Goal: Transaction & Acquisition: Purchase product/service

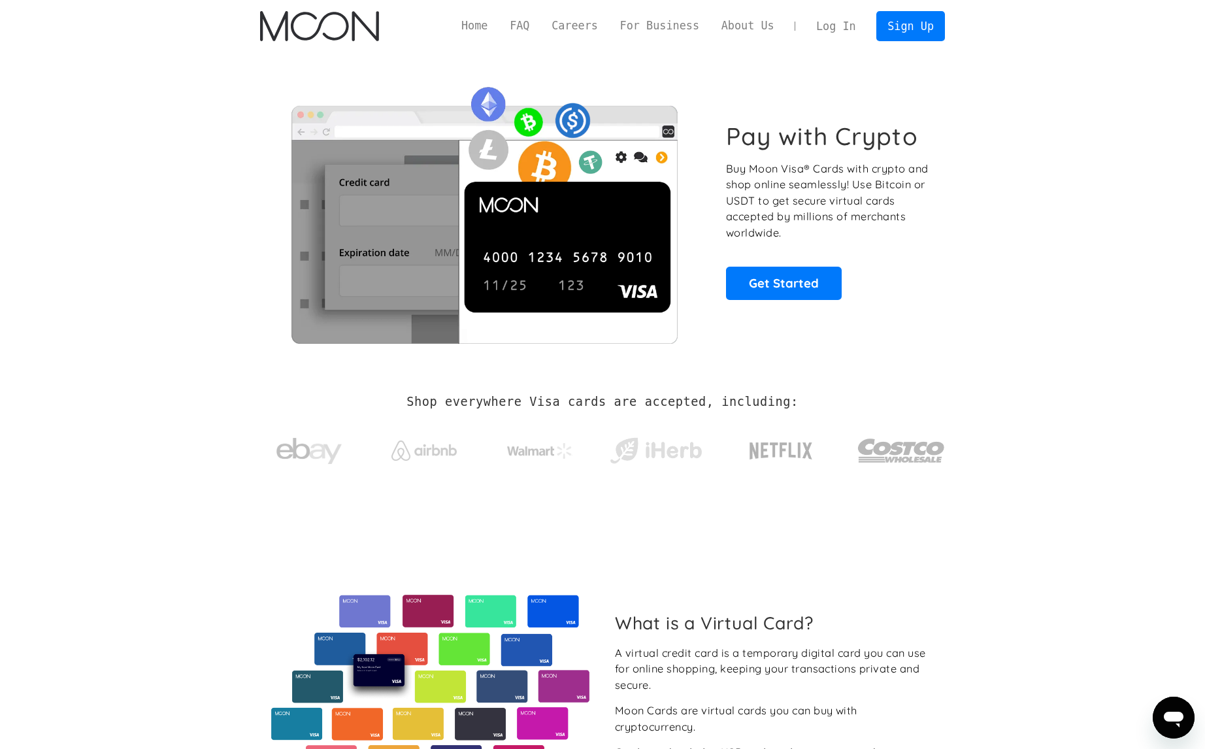
click at [839, 24] on link "Log In" at bounding box center [835, 26] width 61 height 29
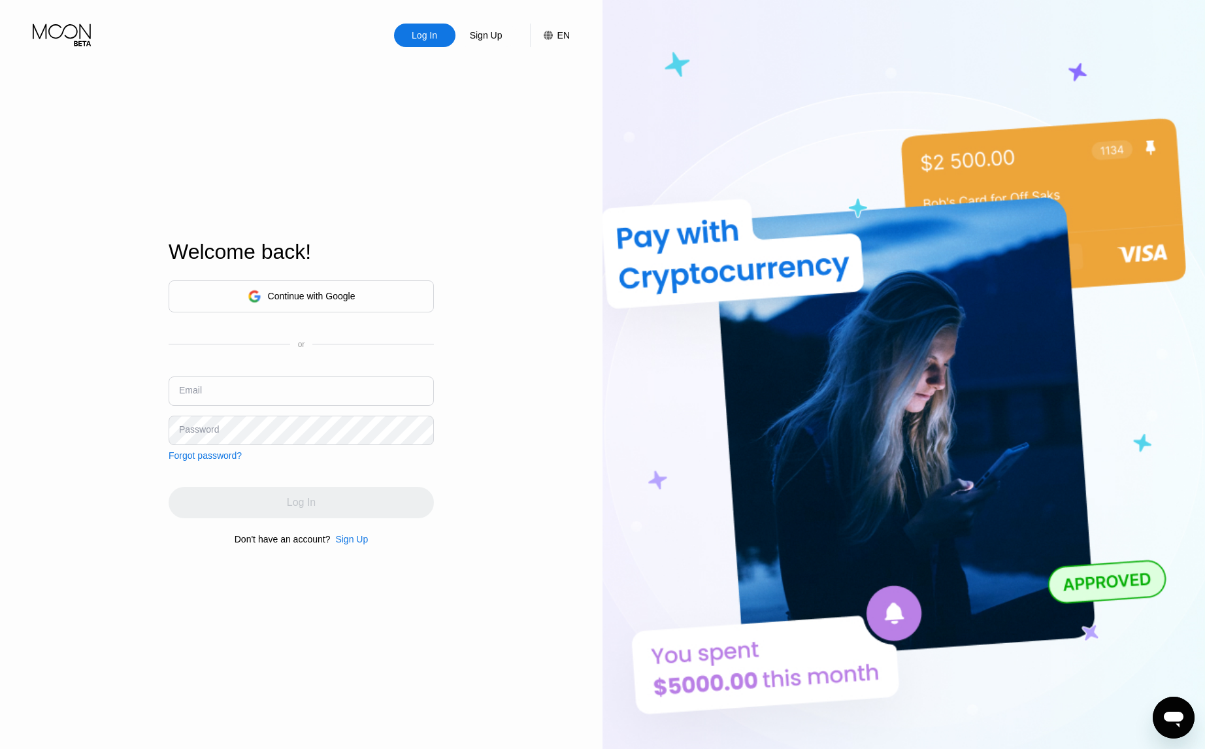
click at [280, 405] on input "text" at bounding box center [301, 390] width 265 height 29
paste input "[EMAIL_ADDRESS][DOMAIN_NAME]"
type input "[EMAIL_ADDRESS][DOMAIN_NAME]"
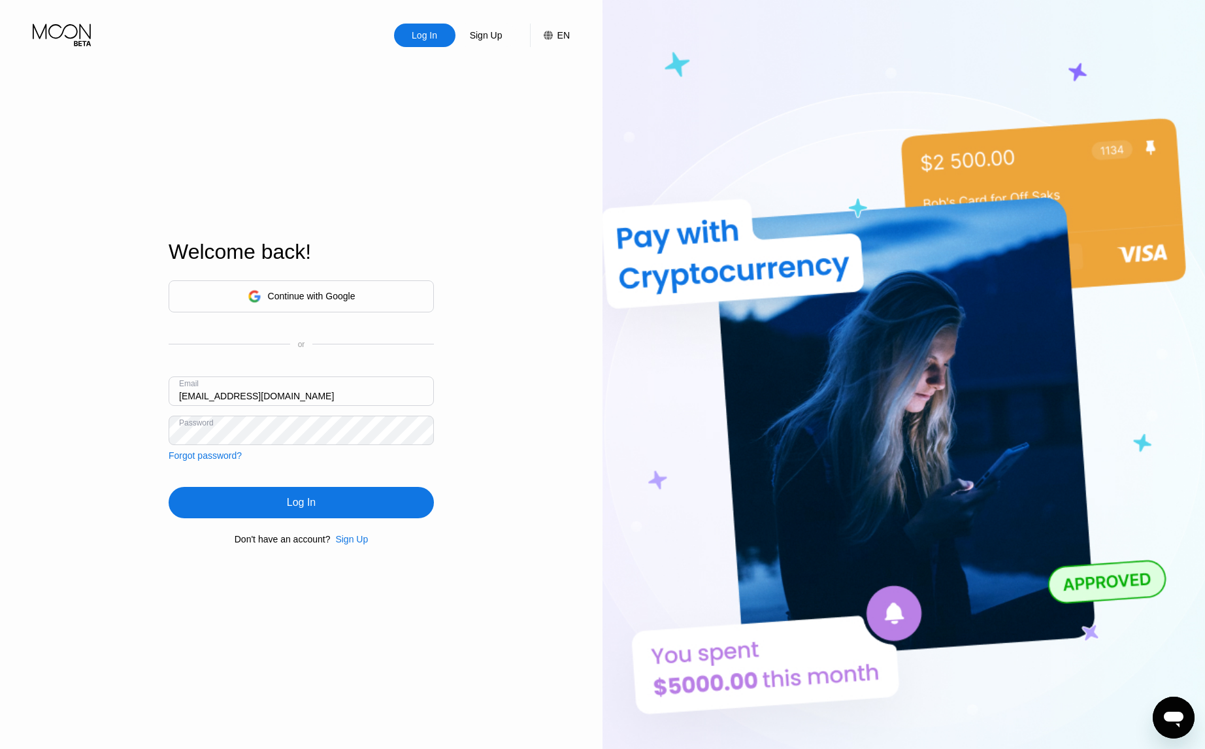
click at [328, 503] on div "Log In" at bounding box center [301, 502] width 265 height 31
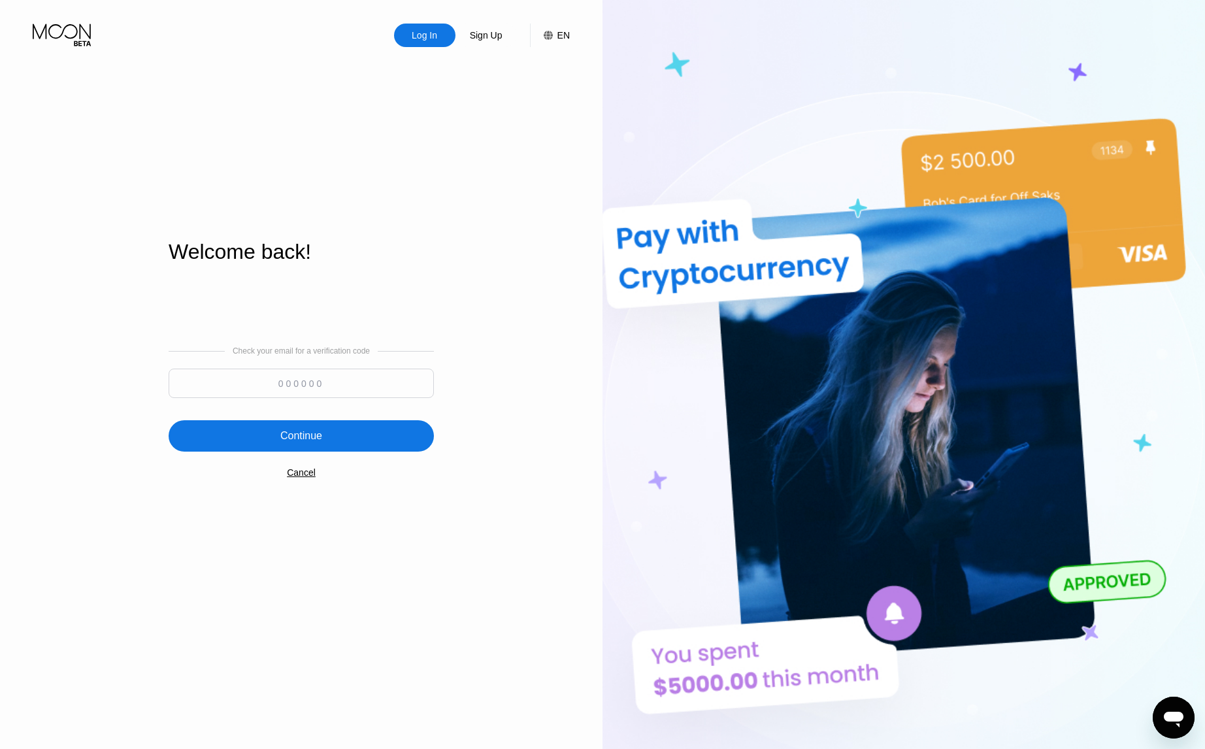
click at [309, 384] on input at bounding box center [301, 383] width 265 height 29
paste input "536365"
type input "536365"
click at [343, 439] on div "Continue" at bounding box center [301, 435] width 265 height 31
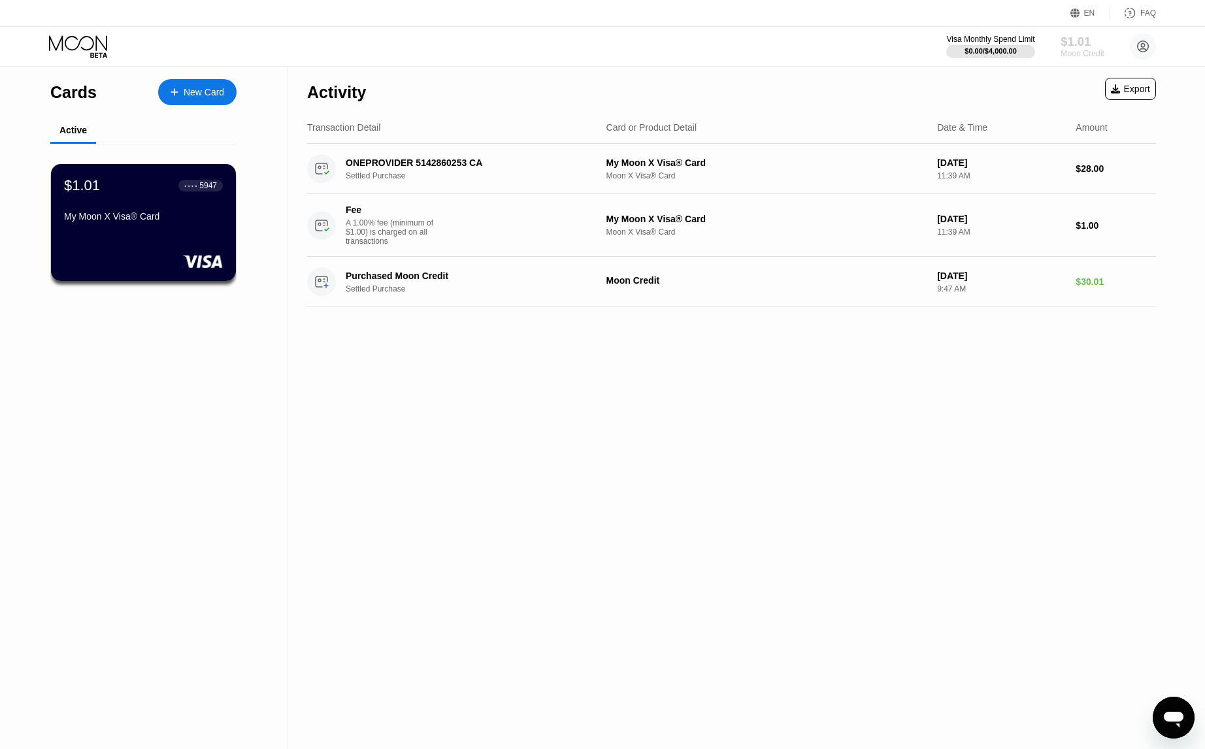
click at [1067, 50] on div "Moon Credit" at bounding box center [1083, 53] width 44 height 9
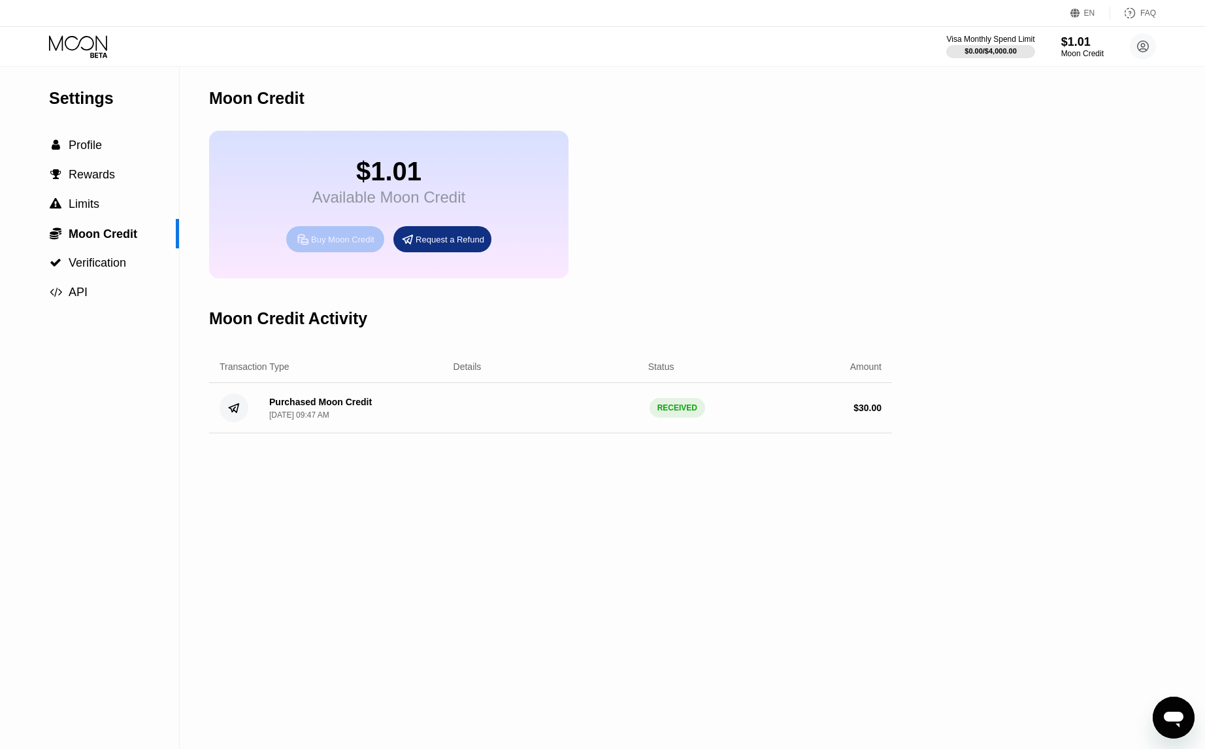
click at [336, 245] on div "Buy Moon Credit" at bounding box center [342, 239] width 63 height 11
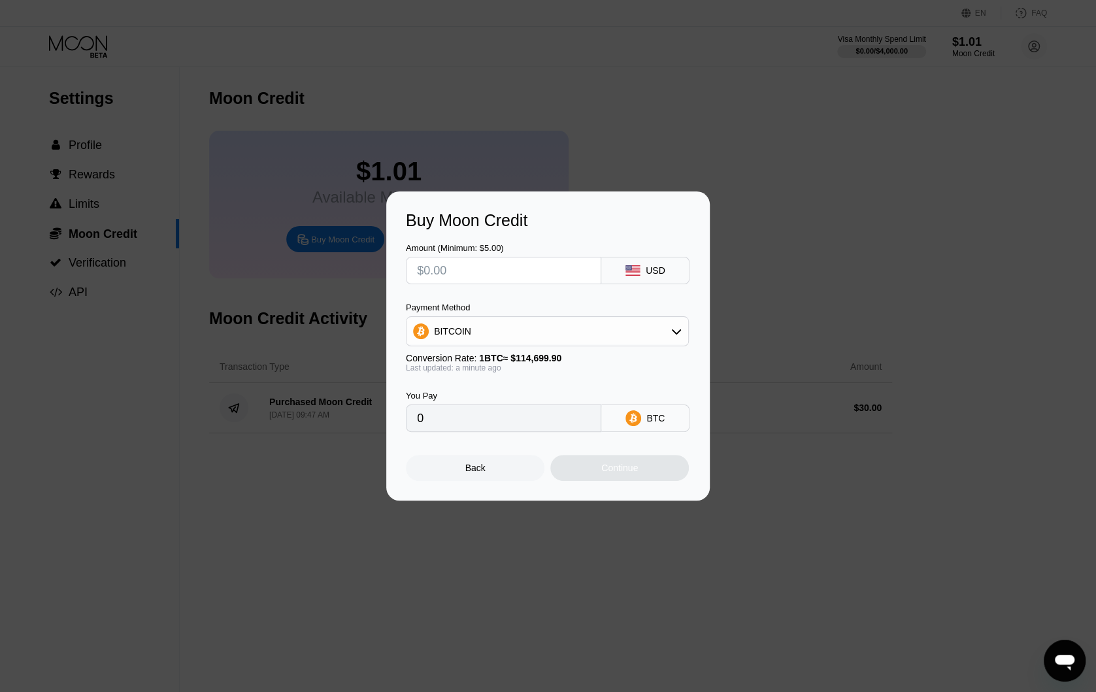
drag, startPoint x: 529, startPoint y: 265, endPoint x: 354, endPoint y: 256, distance: 175.4
click at [354, 256] on div "Buy Moon Credit Amount (Minimum: $5.00) USD Payment Method BITCOIN Conversion R…" at bounding box center [548, 346] width 1096 height 309
type input "$2"
type input "0.00001744"
type input "$20"
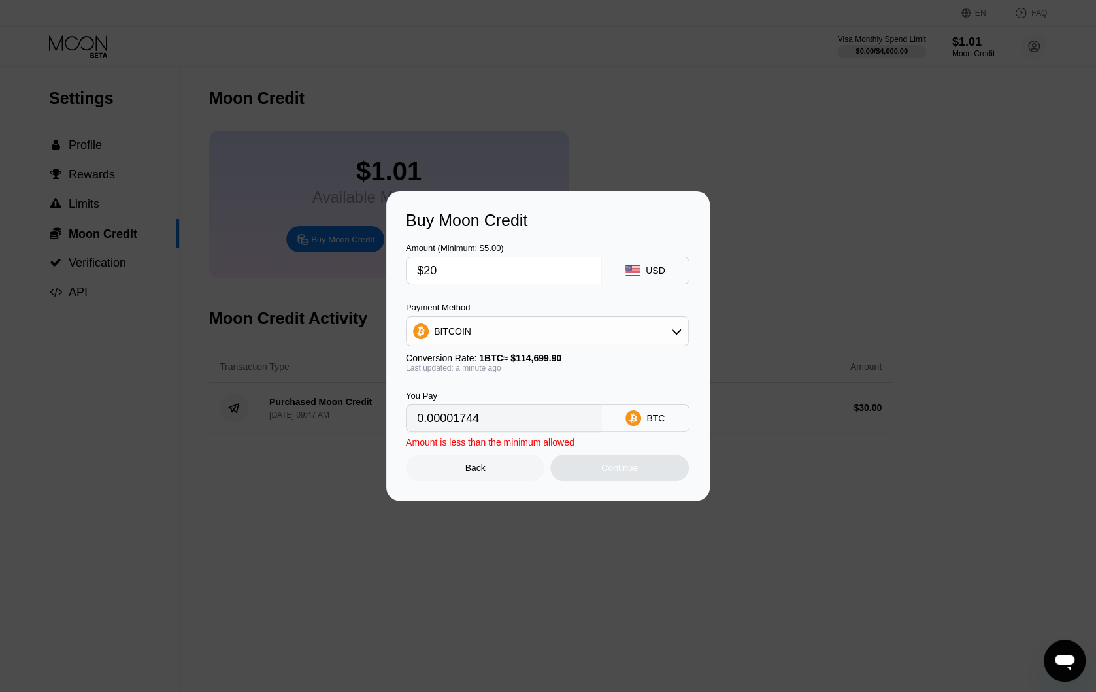
type input "0.00017437"
drag, startPoint x: 445, startPoint y: 274, endPoint x: 401, endPoint y: 275, distance: 43.8
click at [404, 273] on div "Buy Moon Credit Amount (Minimum: $5.00) $20 USD Payment Method BITCOIN Conversi…" at bounding box center [548, 346] width 324 height 309
type input "$1"
type input "0.00000872"
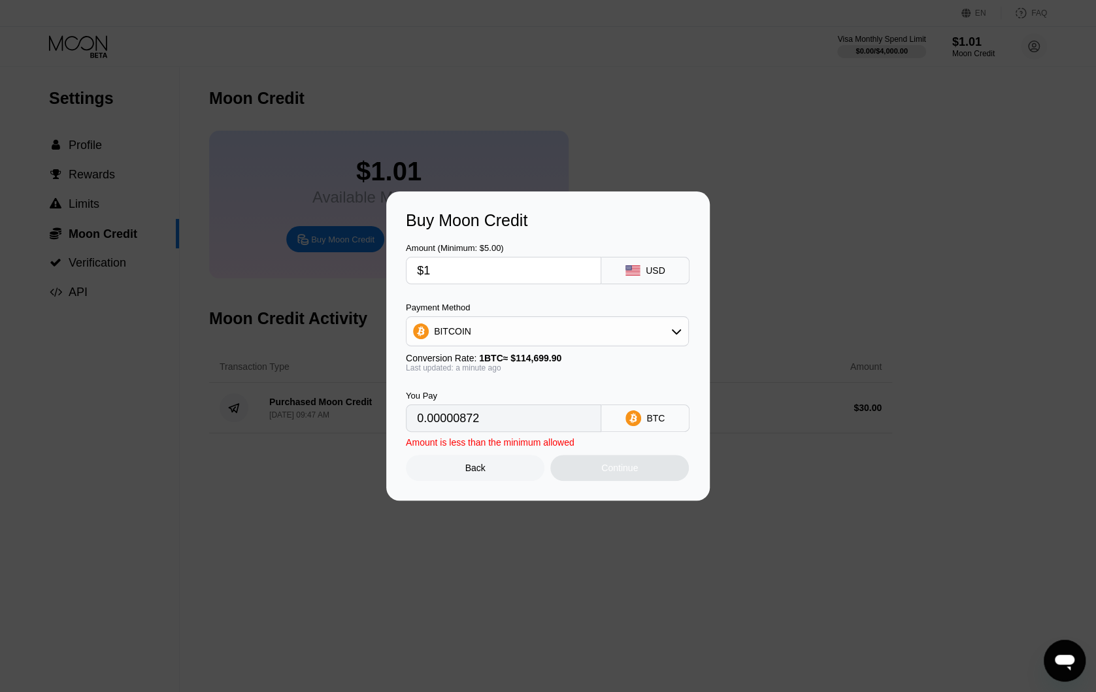
type input "$16"
type input "0.00013950"
type input "$16"
click at [621, 473] on div "Continue" at bounding box center [619, 468] width 37 height 10
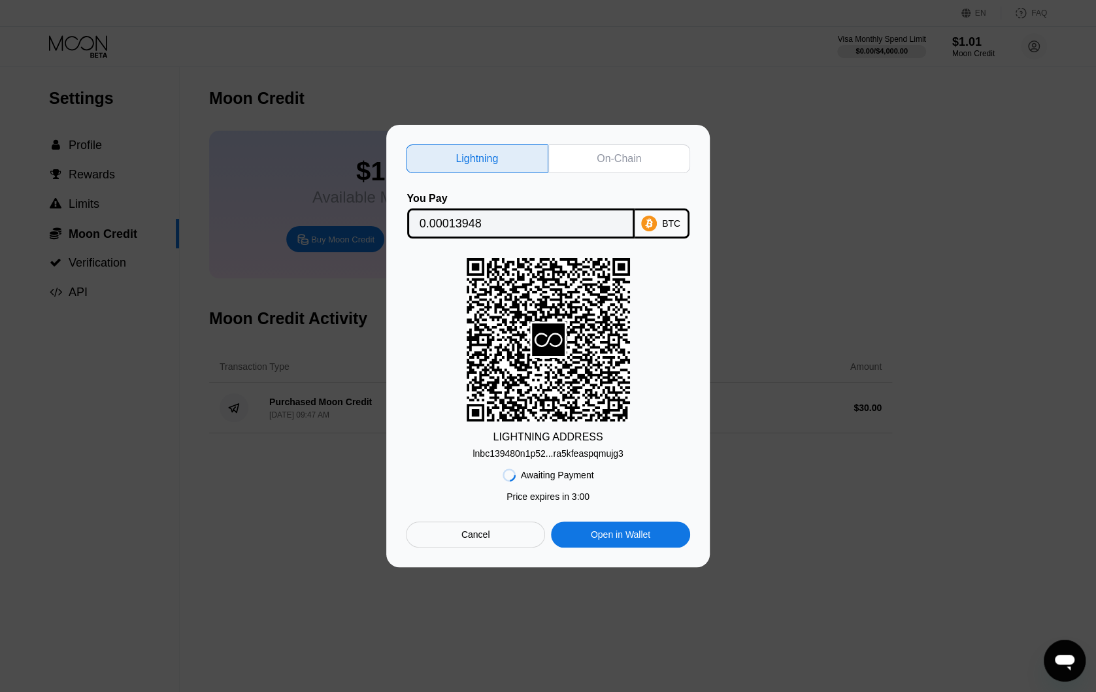
click at [609, 152] on div "On-Chain" at bounding box center [619, 158] width 44 height 13
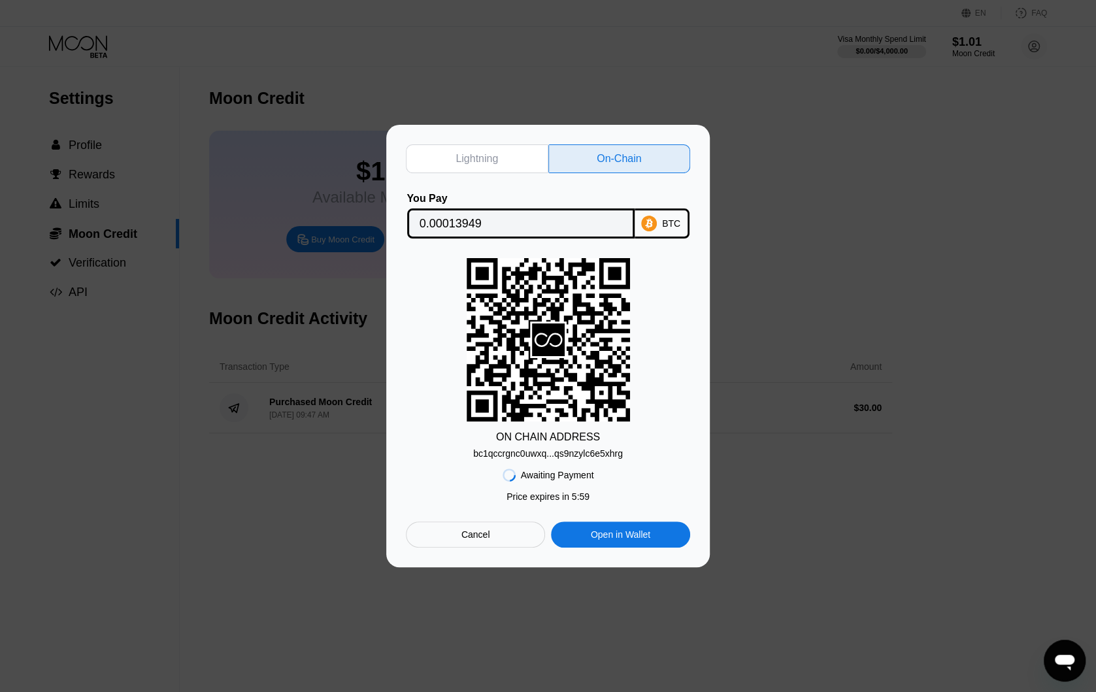
click at [601, 457] on div "bc1qccrgnc0uwxq...qs9nzylc6e5xhrg" at bounding box center [548, 453] width 150 height 10
click at [20, 567] on div "Lightning On-Chain You Pay 0.00013949 BTC ON CHAIN ADDRESS bc1qccrgnc0uwxq...qs…" at bounding box center [548, 346] width 1096 height 443
click at [671, 218] on div "BTC" at bounding box center [671, 223] width 18 height 10
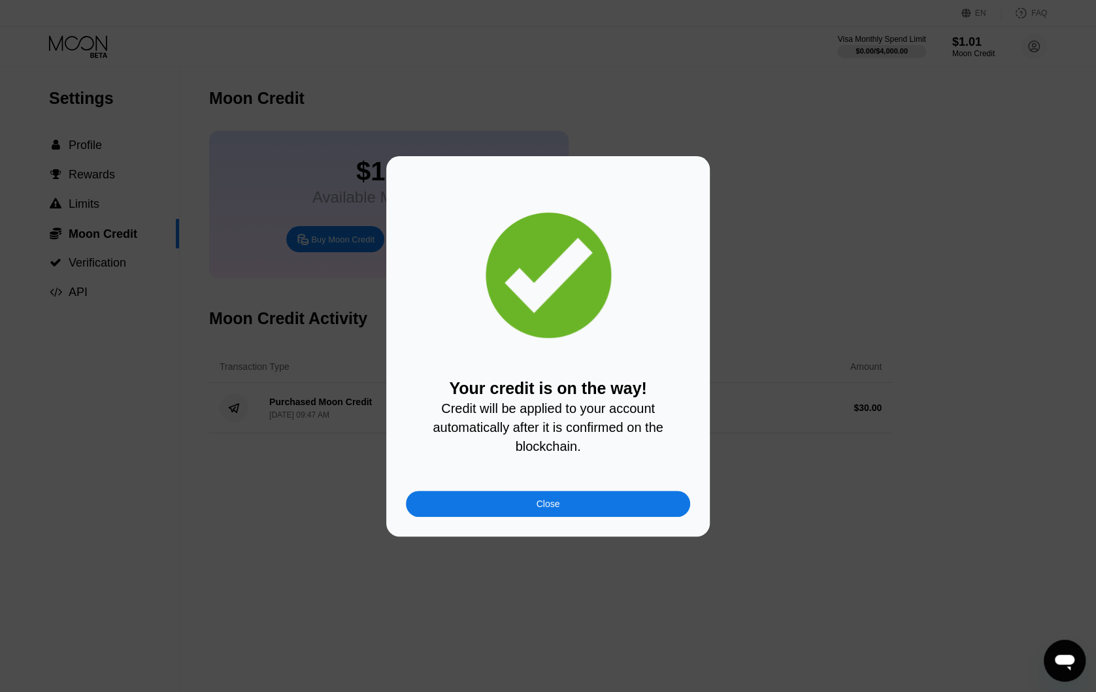
click at [566, 508] on div "Close" at bounding box center [548, 504] width 284 height 26
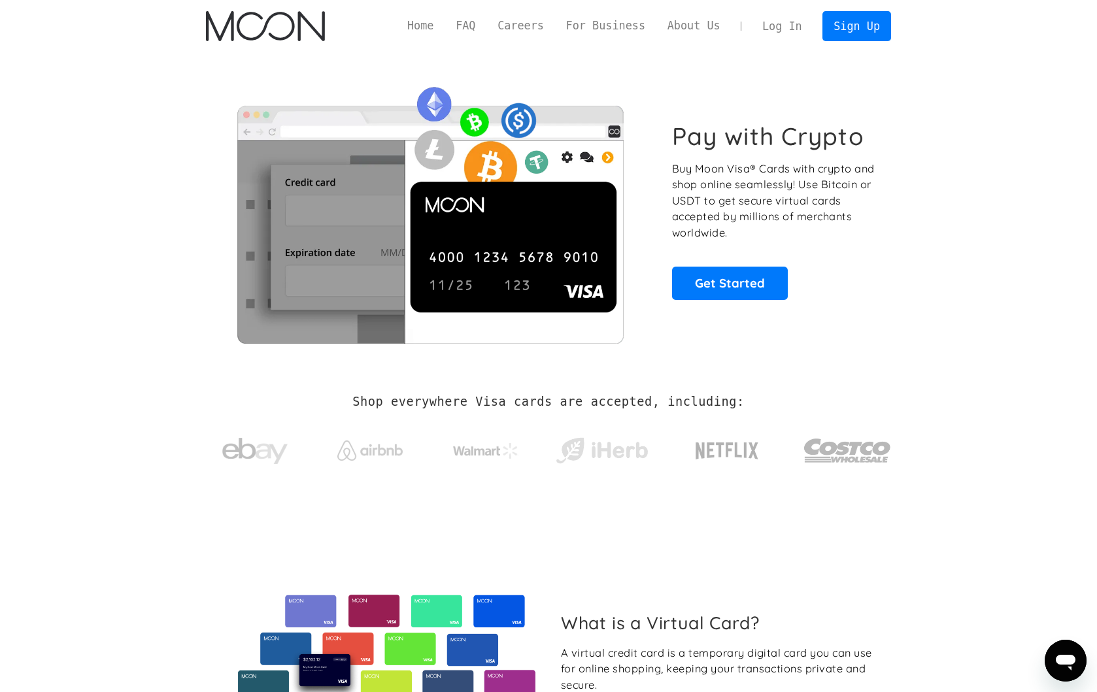
click at [790, 18] on link "Log In" at bounding box center [781, 26] width 61 height 29
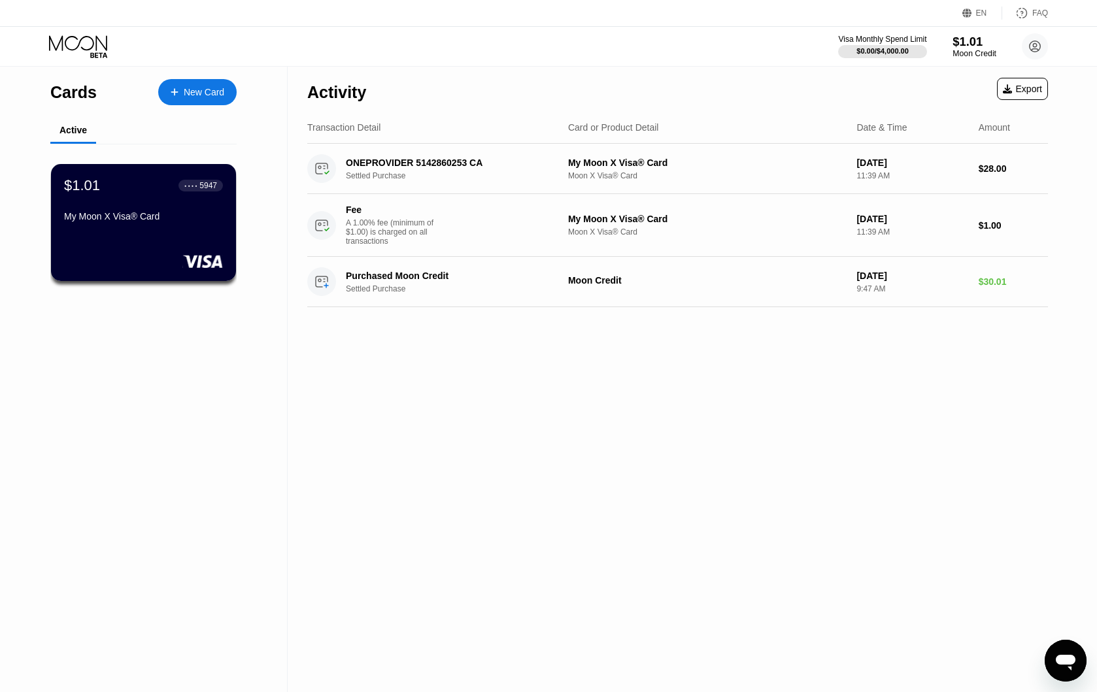
click at [965, 44] on div "$1.01" at bounding box center [974, 42] width 44 height 14
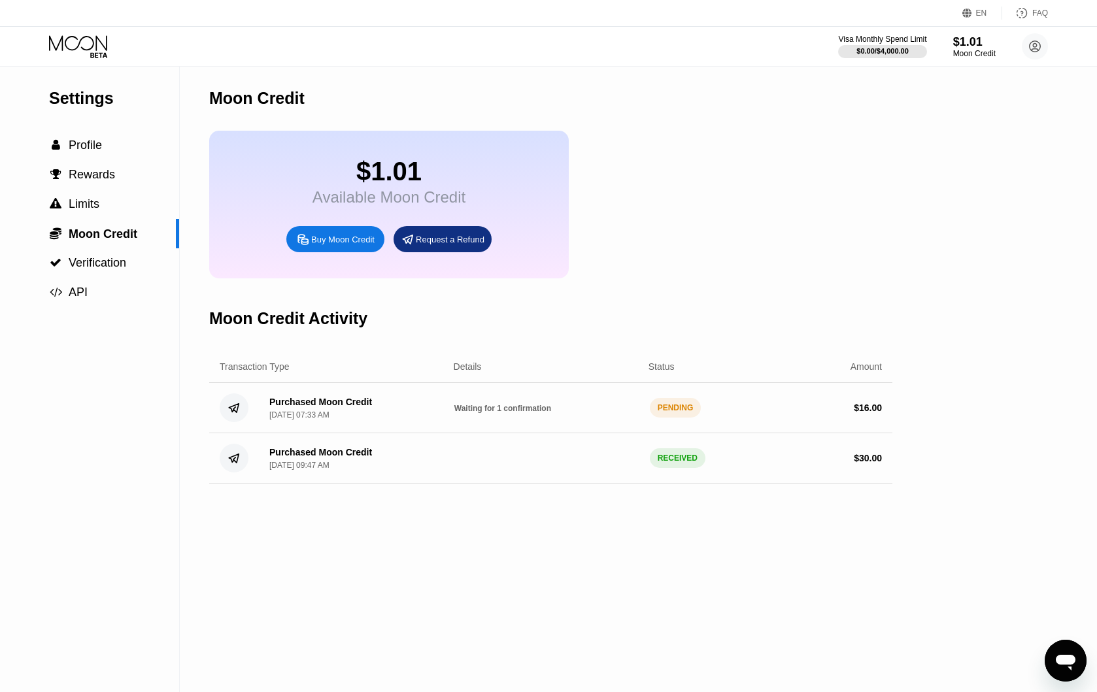
click at [570, 24] on div "EN Language Select an item Save FAQ" at bounding box center [548, 13] width 1097 height 27
click at [596, 413] on div "Waiting for 1 confirmation" at bounding box center [546, 408] width 185 height 10
click at [350, 407] on div "Purchased Moon Credit" at bounding box center [320, 402] width 103 height 10
click at [83, 139] on div " Profile" at bounding box center [89, 145] width 179 height 29
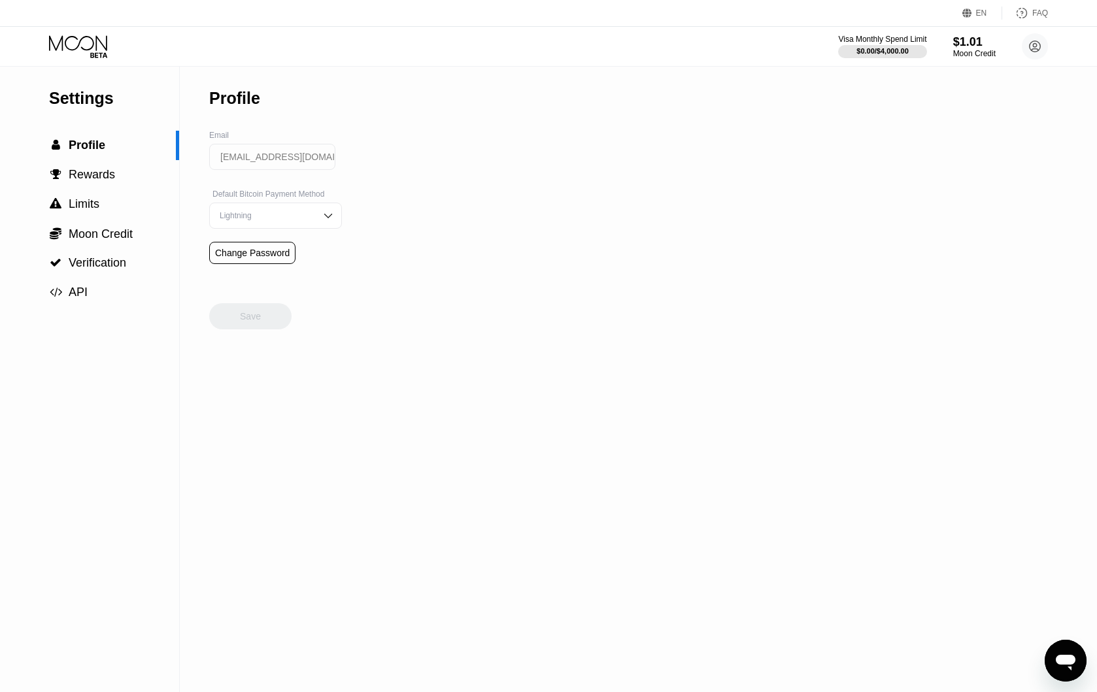
click at [945, 44] on div "Visa Monthly Spend Limit $0.00 / $4,000.00 $1.01 Moon Credit v25x@proton.me  H…" at bounding box center [943, 46] width 210 height 26
click at [963, 48] on div "$1.01" at bounding box center [974, 42] width 44 height 14
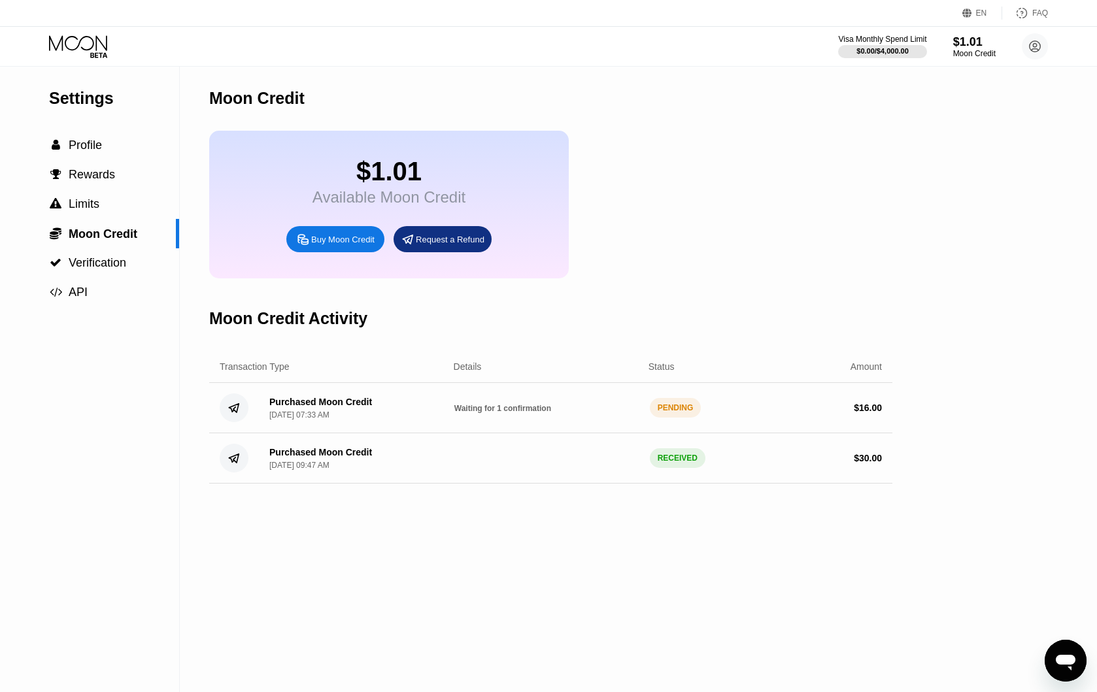
click at [497, 117] on div "Moon Credit" at bounding box center [550, 98] width 683 height 65
click at [686, 169] on div "$1.01 Available Moon Credit Buy Moon Credit Request a Refund" at bounding box center [550, 205] width 683 height 148
click at [591, 413] on div "Waiting for 1 confirmation" at bounding box center [546, 408] width 185 height 10
click at [374, 418] on div "Purchased Moon Credit [DATE] 07:33 AM" at bounding box center [351, 408] width 185 height 23
